Goal: Use online tool/utility: Utilize a website feature to perform a specific function

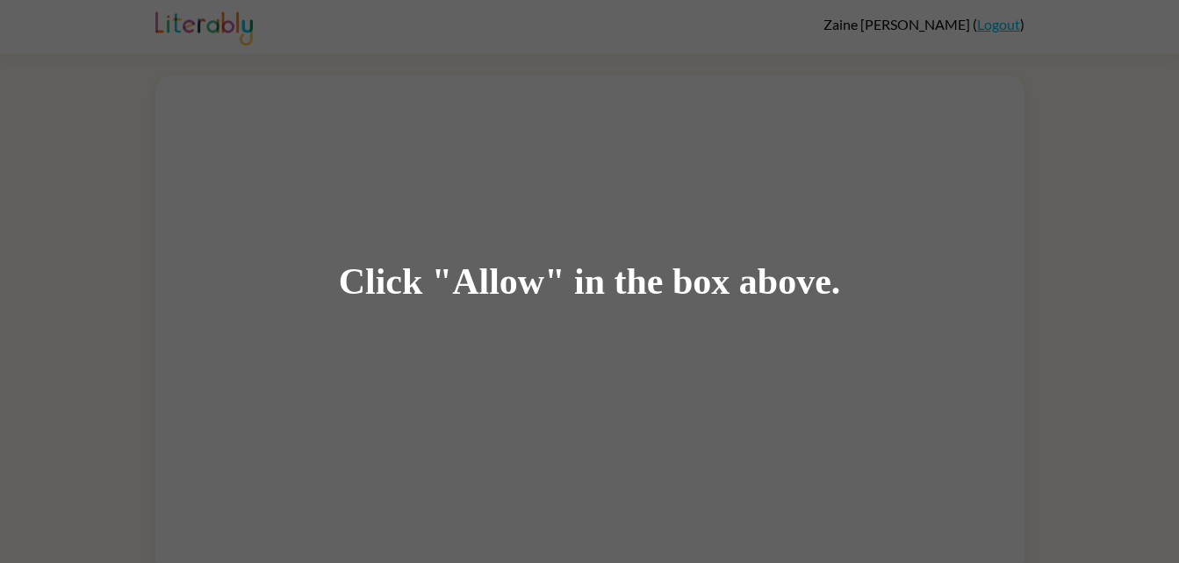
click at [676, 306] on div "Click "Allow" in the box above." at bounding box center [589, 281] width 1179 height 563
click at [484, 405] on div "Click "Allow" in the box above." at bounding box center [589, 281] width 1179 height 563
click at [375, 299] on div "Click "Allow" in the box above." at bounding box center [590, 281] width 502 height 39
click at [353, 305] on div "Click "Allow" in the box above." at bounding box center [589, 281] width 1179 height 563
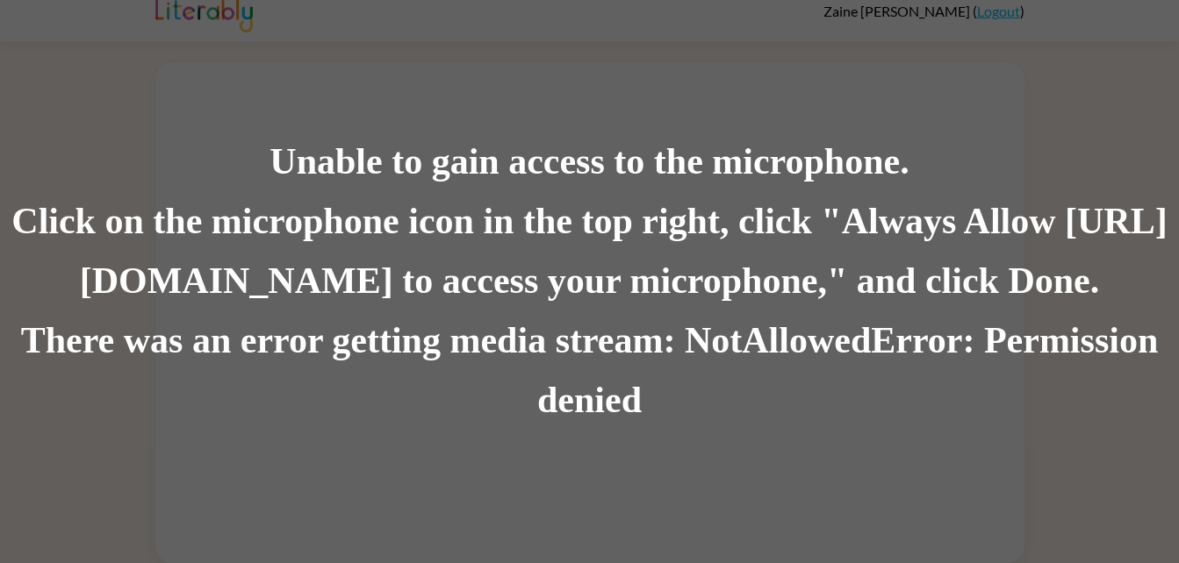
click at [524, 456] on div "Unable to gain access to the microphone. Click on the microphone icon in the to…" at bounding box center [589, 281] width 1179 height 563
click at [543, 408] on div "There was an error getting media stream: NotAllowedError: Permission denied" at bounding box center [589, 371] width 1179 height 119
click at [107, 272] on div "Click on the microphone icon in the top right, click "Always Allow [URL][DOMAIN…" at bounding box center [589, 251] width 1179 height 119
click at [99, 230] on div "Click on the microphone icon in the top right, click "Always Allow [URL][DOMAIN…" at bounding box center [589, 251] width 1179 height 119
click at [87, 219] on div "Click on the microphone icon in the top right, click "Always Allow [URL][DOMAIN…" at bounding box center [589, 251] width 1179 height 119
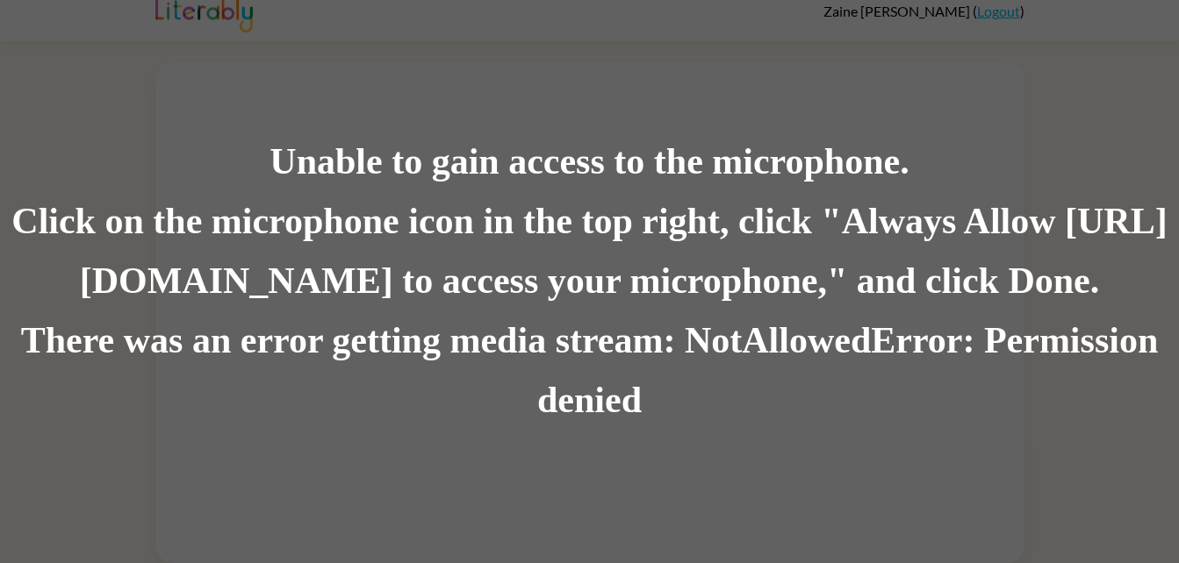
click at [118, 230] on div "Click on the microphone icon in the top right, click "Always Allow [URL][DOMAIN…" at bounding box center [589, 251] width 1179 height 119
